Goal: Navigation & Orientation: Find specific page/section

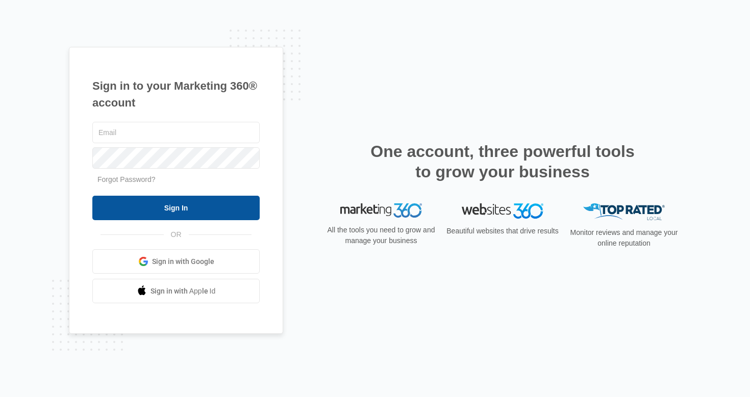
type input "[EMAIL_ADDRESS][DOMAIN_NAME]"
click at [188, 207] on input "Sign In" at bounding box center [175, 208] width 167 height 24
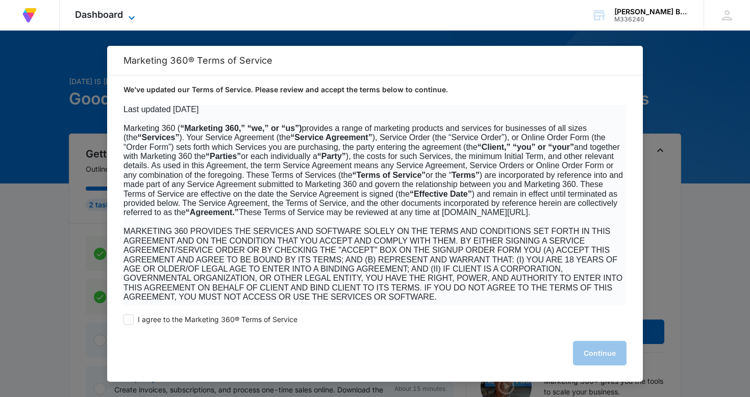
click at [112, 15] on span "Dashboard" at bounding box center [99, 14] width 48 height 11
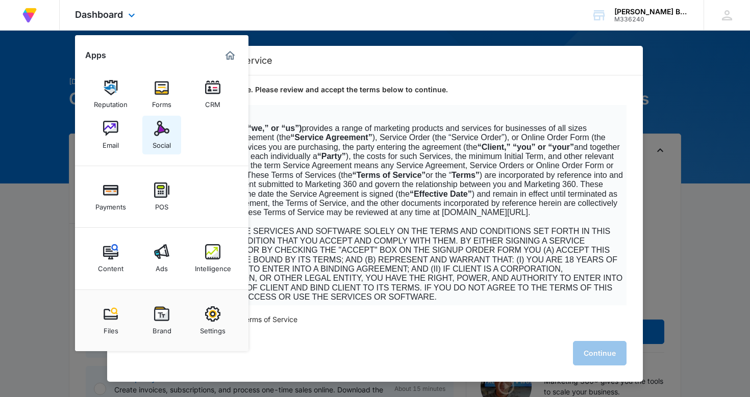
click at [162, 131] on img at bounding box center [161, 128] width 15 height 15
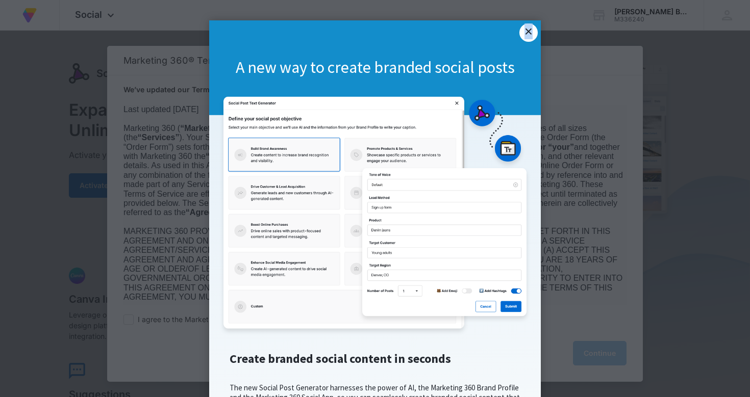
click at [527, 34] on link "×" at bounding box center [528, 32] width 18 height 18
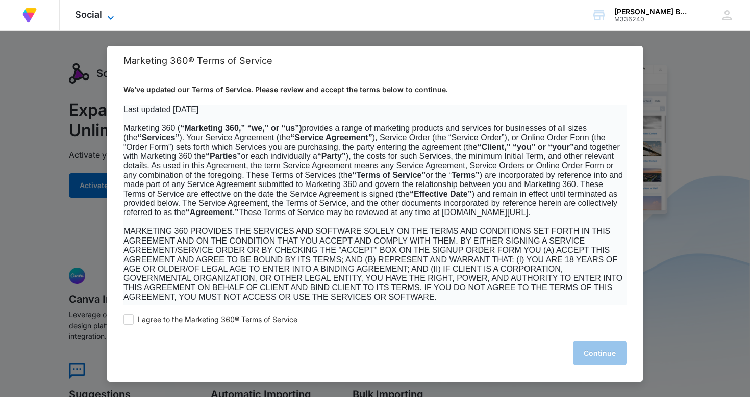
click at [109, 14] on icon at bounding box center [111, 18] width 12 height 12
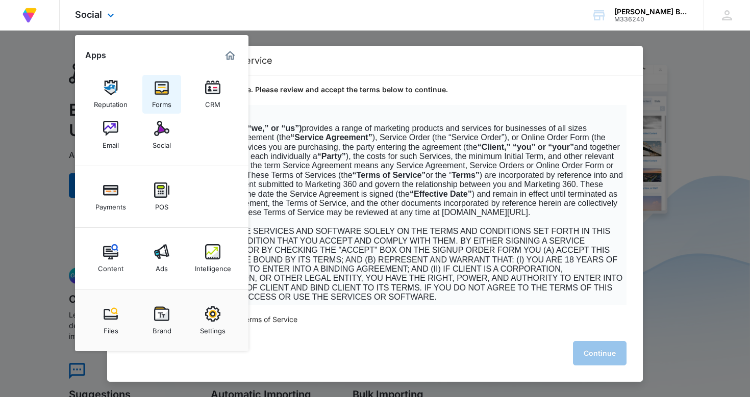
click at [164, 87] on img at bounding box center [161, 87] width 15 height 15
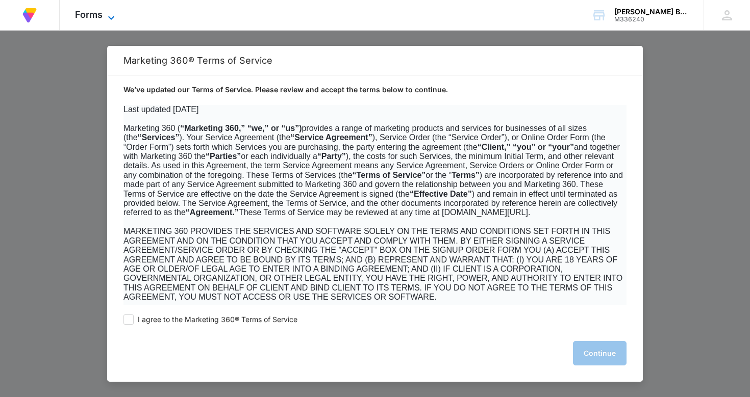
click at [111, 15] on icon at bounding box center [111, 18] width 12 height 12
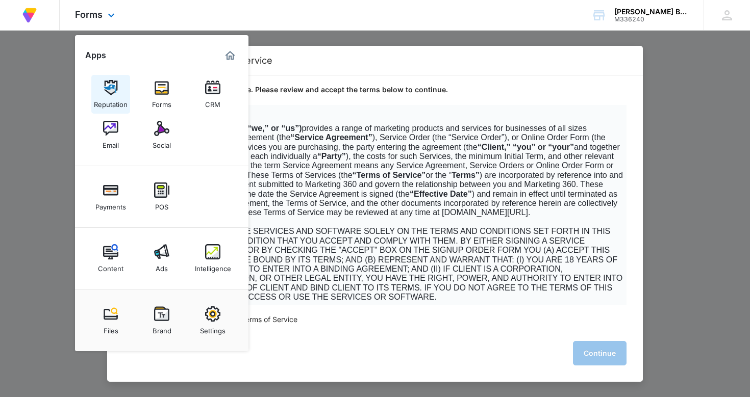
click at [108, 82] on img at bounding box center [110, 87] width 15 height 15
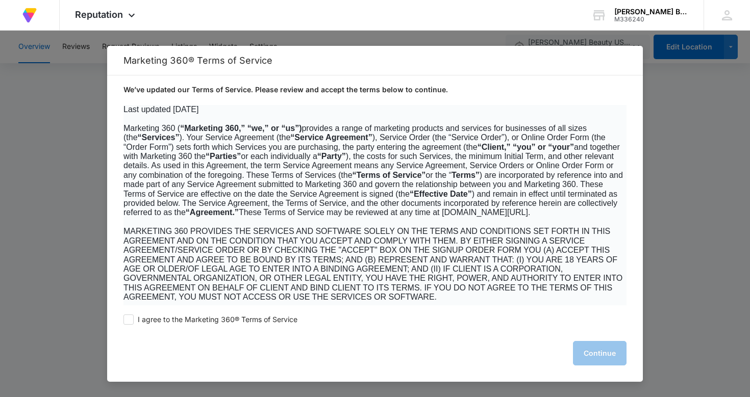
click at [688, 51] on div at bounding box center [375, 198] width 750 height 397
click at [39, 86] on div at bounding box center [375, 198] width 750 height 397
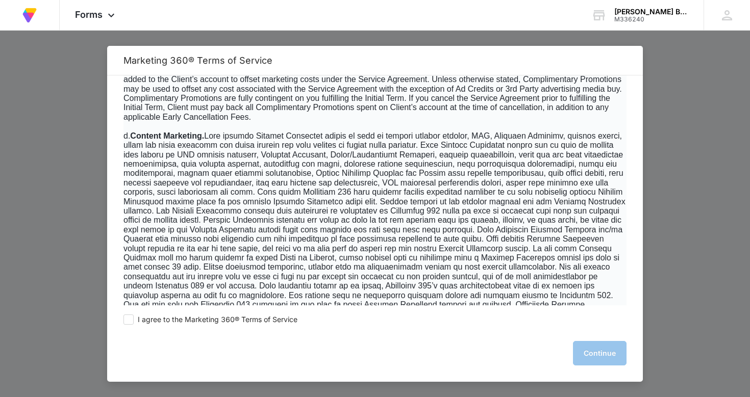
scroll to position [721, 0]
